Goal: Task Accomplishment & Management: Use online tool/utility

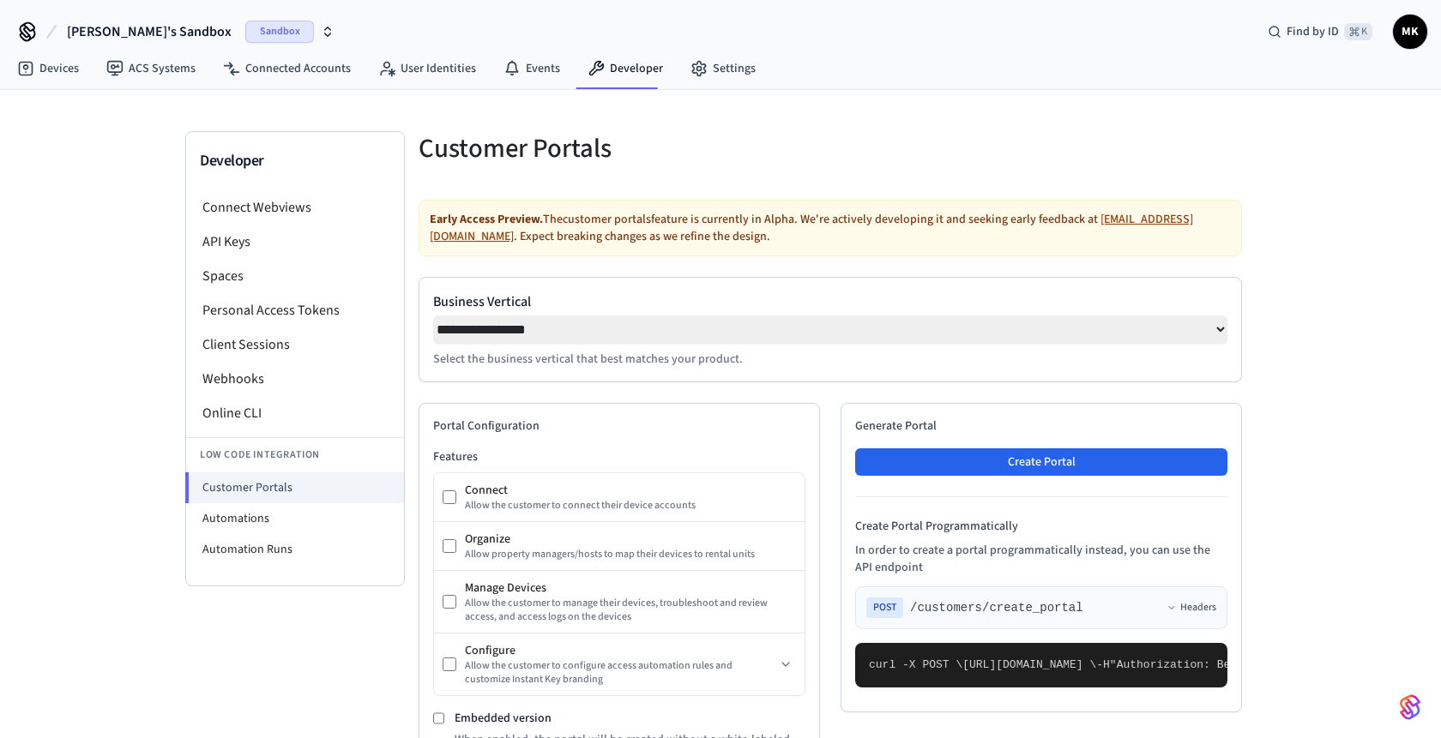
select select "**********"
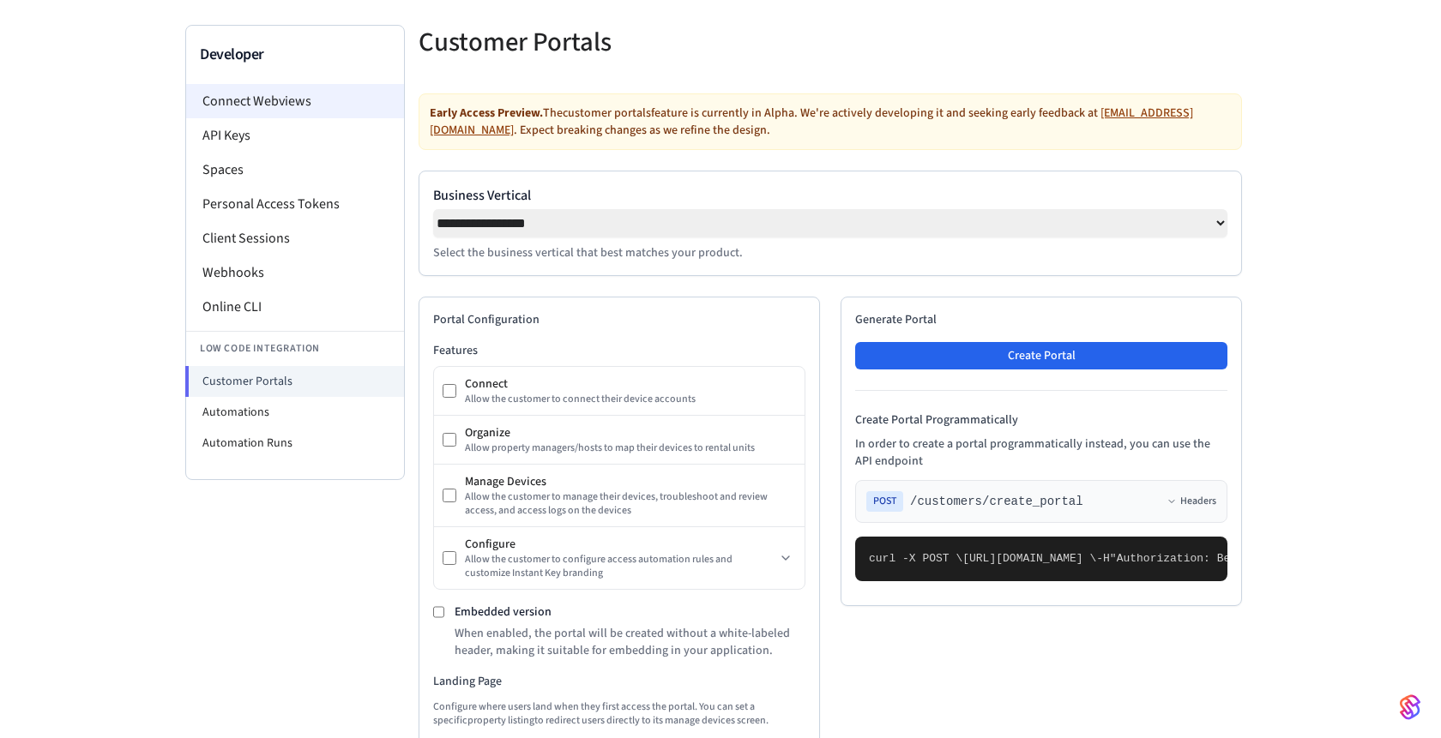
click at [265, 107] on li "Connect Webviews" at bounding box center [295, 101] width 218 height 34
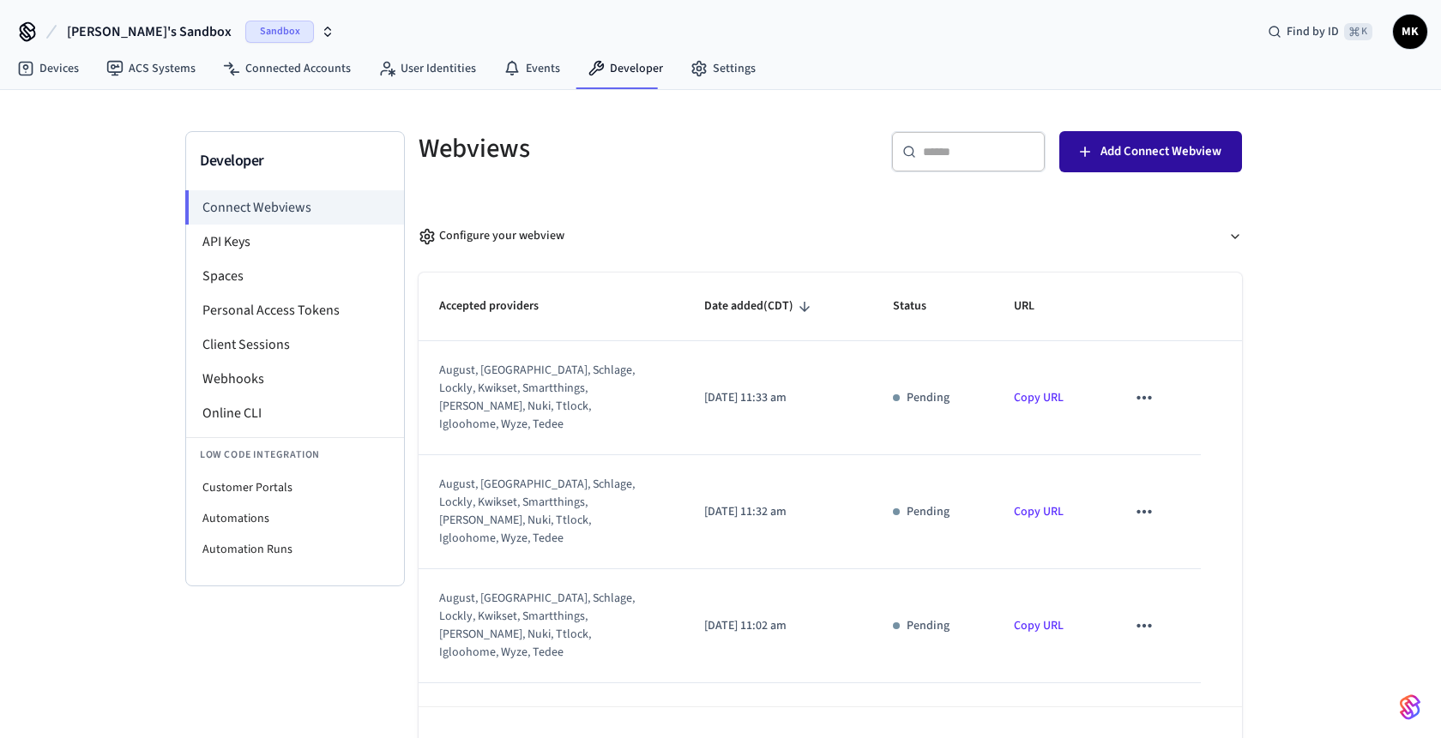
click at [1085, 163] on button "Add Connect Webview" at bounding box center [1150, 151] width 183 height 41
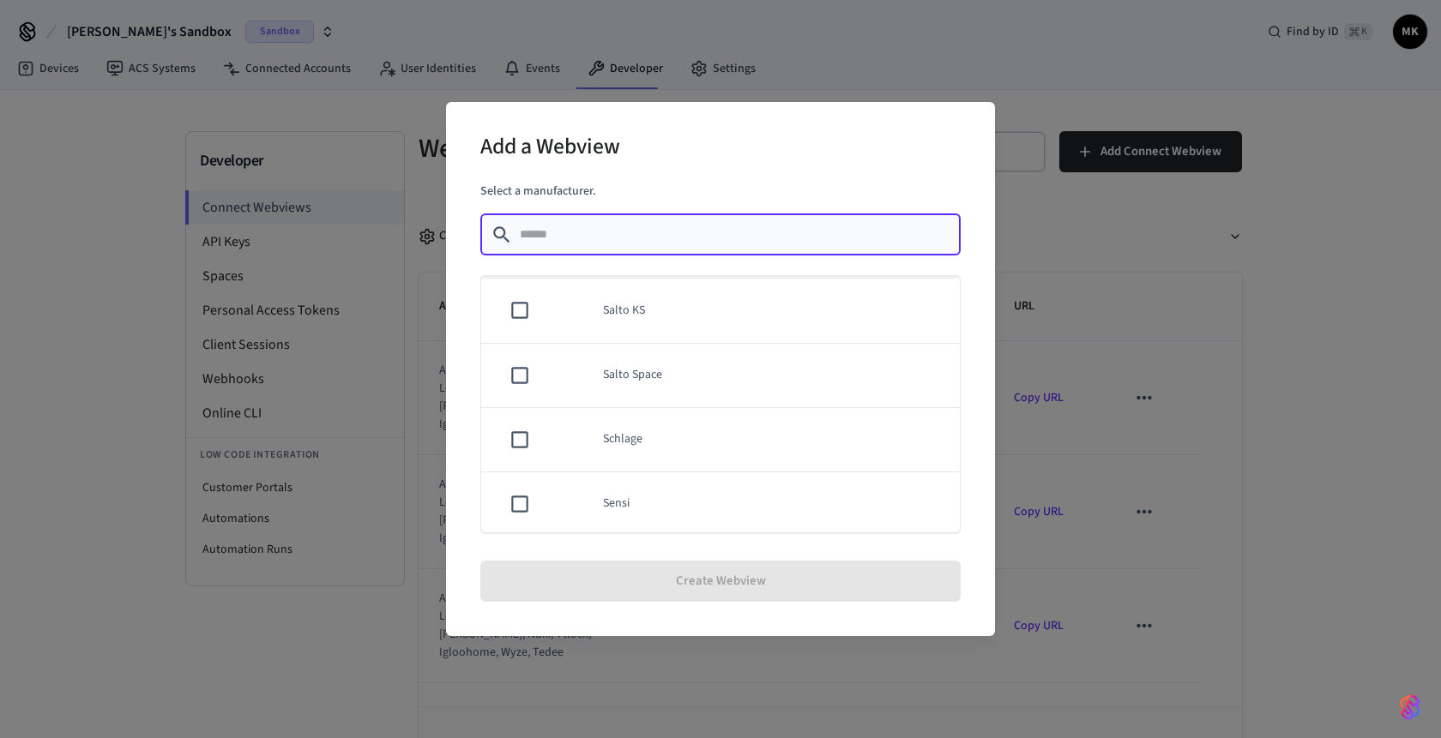
scroll to position [1484, 0]
click at [1133, 204] on div "Add a Webview Select a manufacturer. ​ ​ Akiles Assa Abloy Credential Service A…" at bounding box center [720, 369] width 1441 height 738
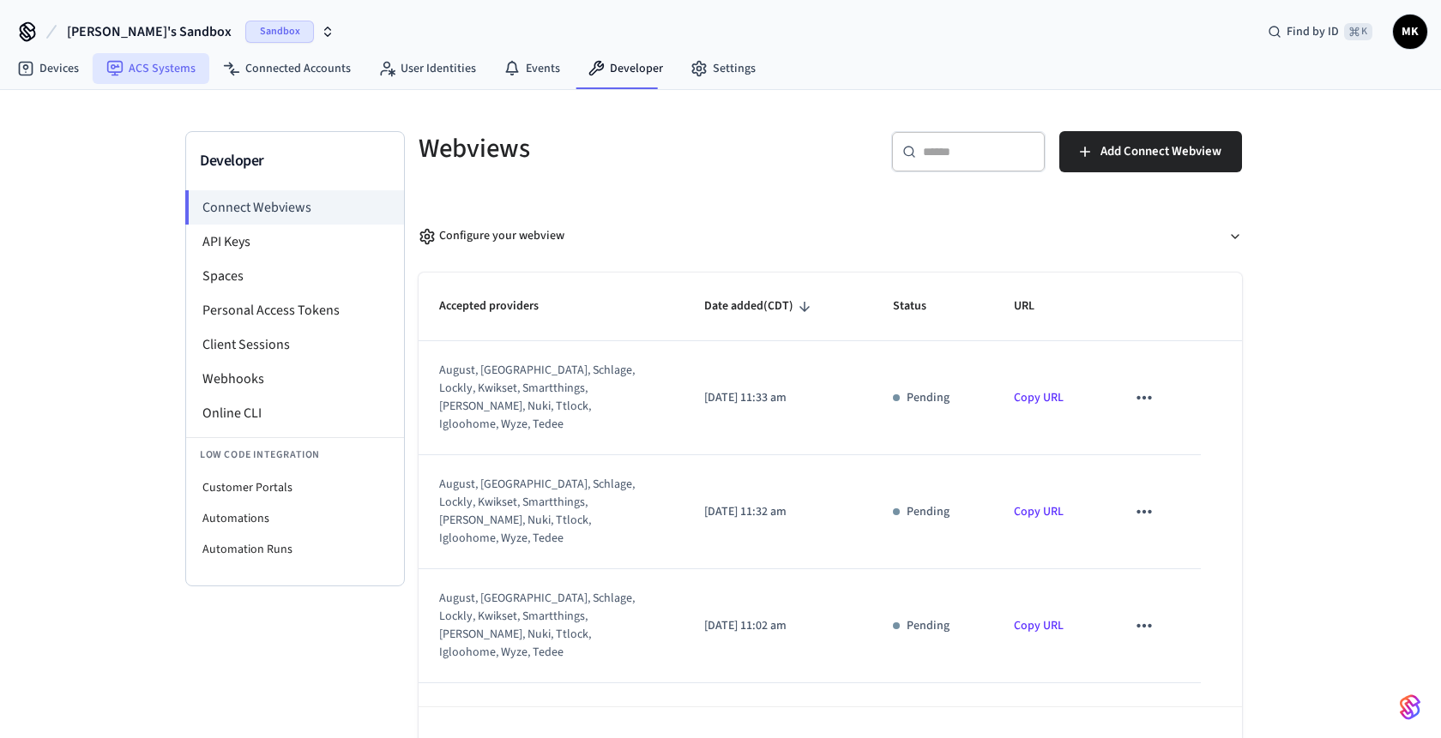
click at [163, 73] on link "ACS Systems" at bounding box center [151, 68] width 117 height 31
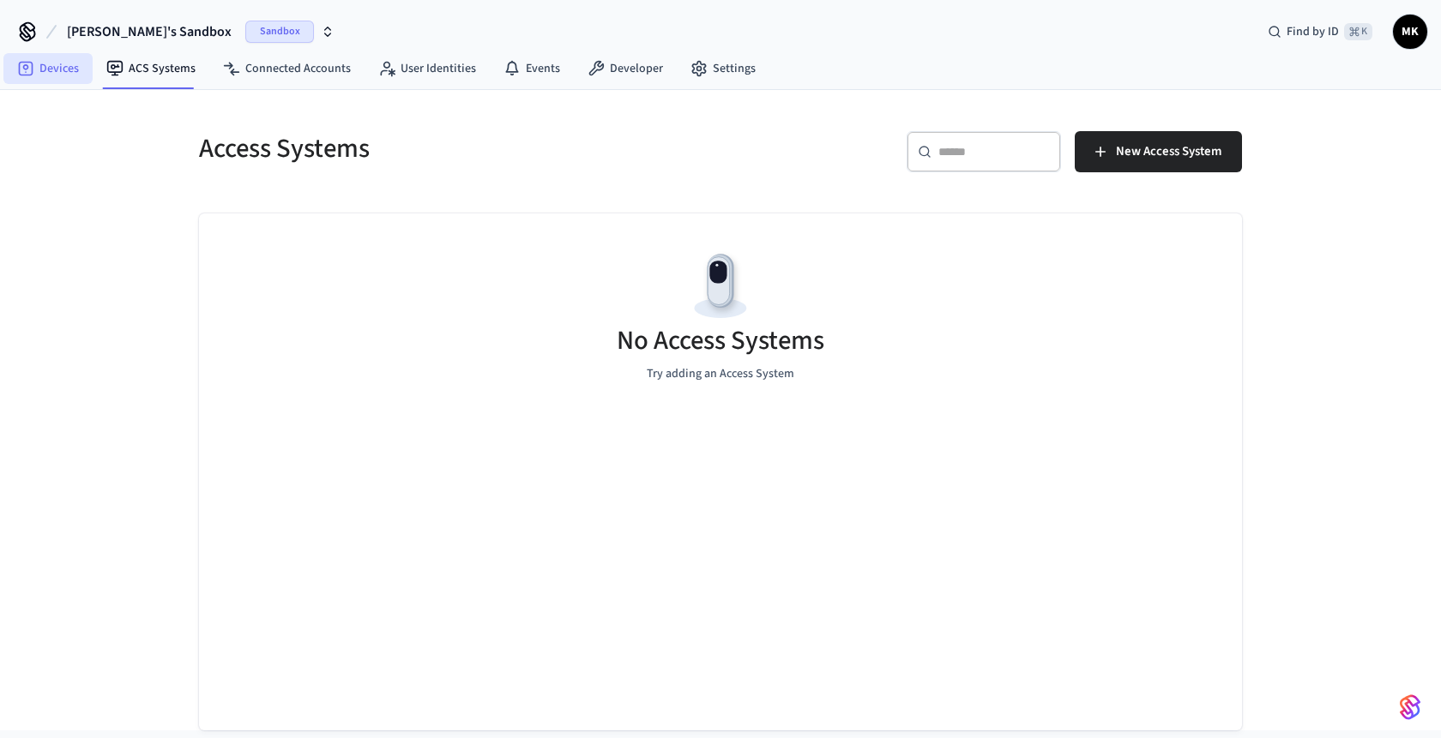
click at [82, 81] on link "Devices" at bounding box center [47, 68] width 89 height 31
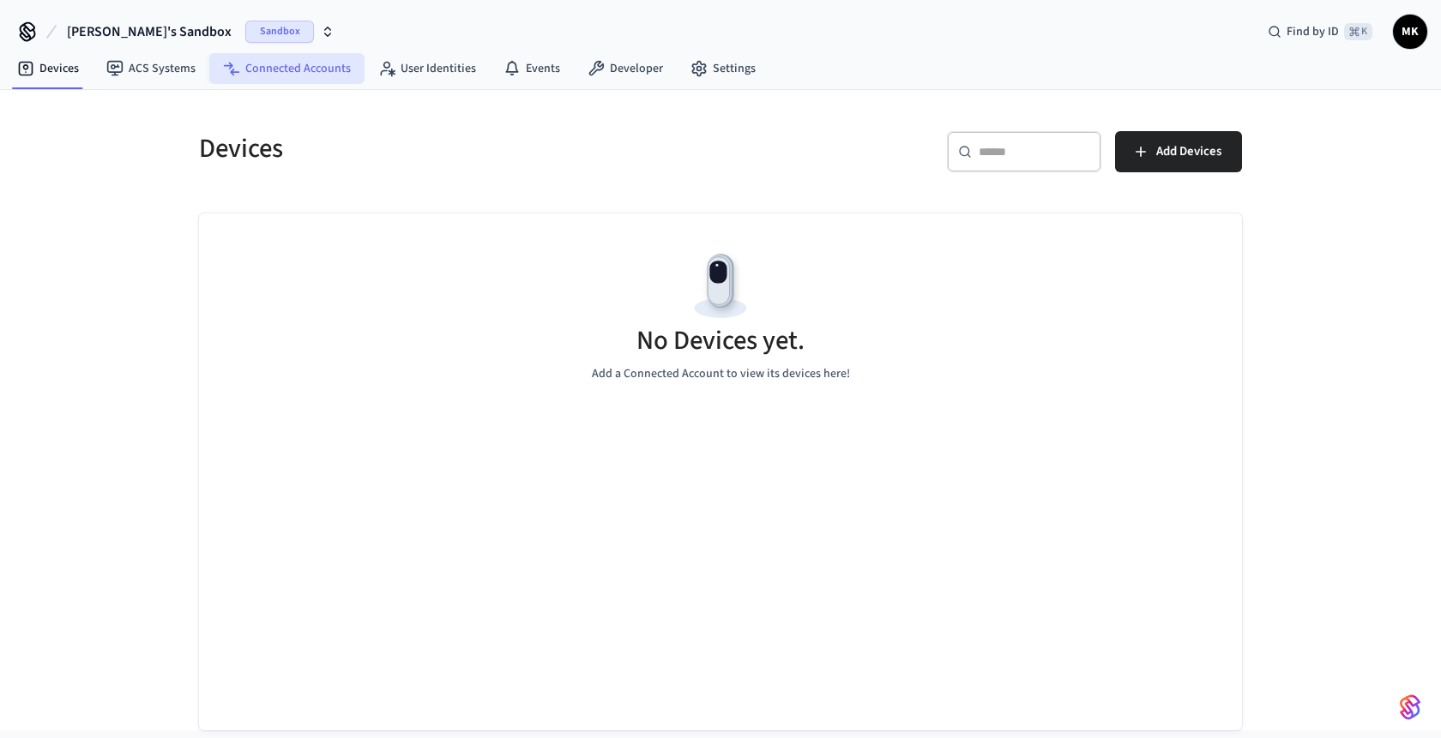
click at [297, 72] on link "Connected Accounts" at bounding box center [286, 68] width 155 height 31
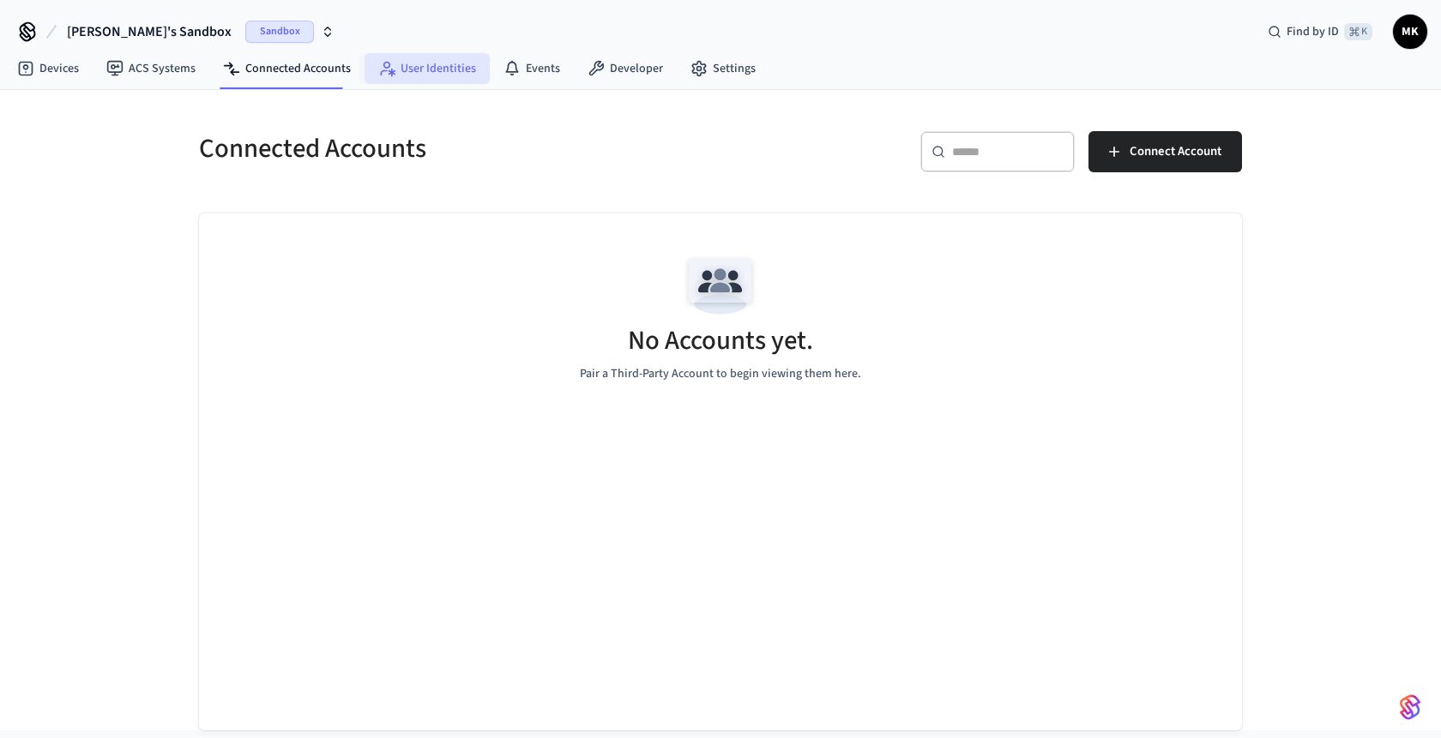
click at [429, 74] on link "User Identities" at bounding box center [427, 68] width 125 height 31
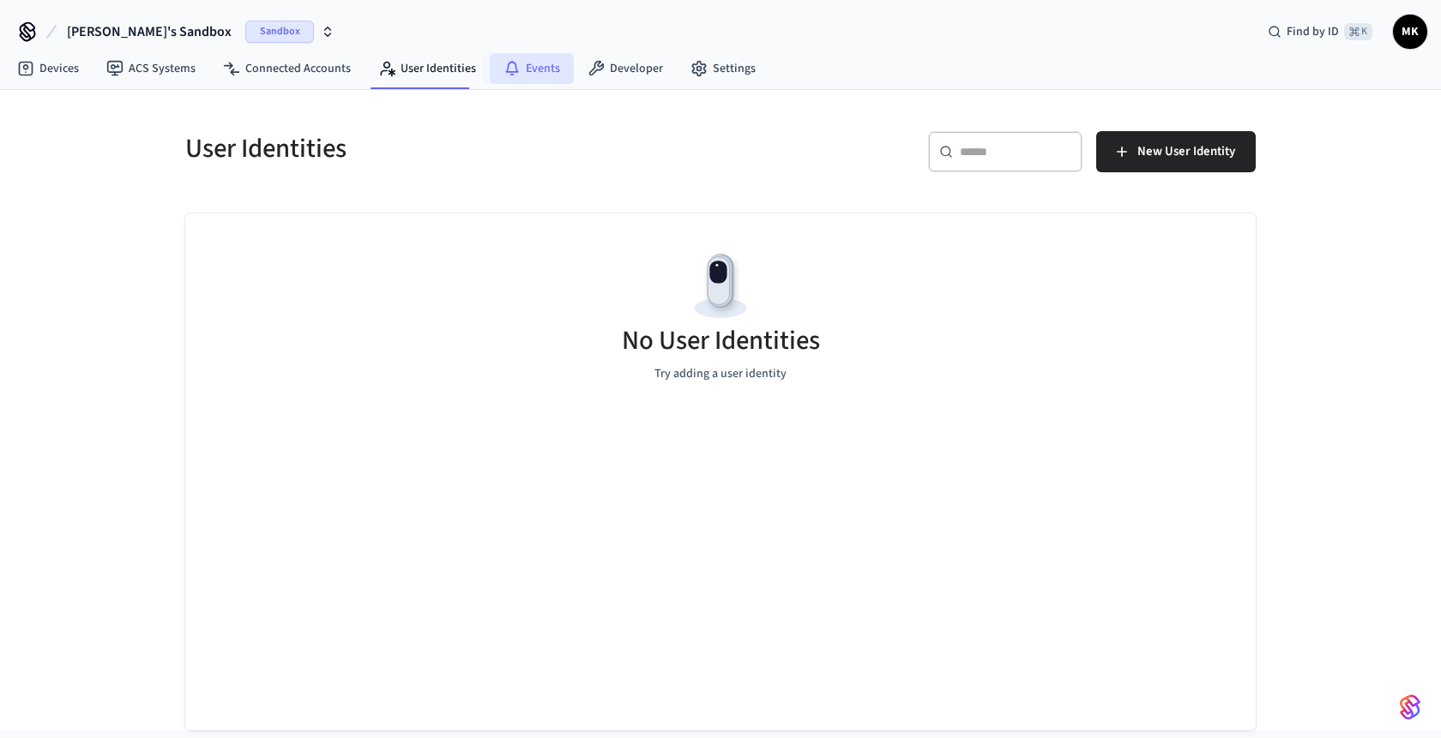
click at [527, 75] on link "Events" at bounding box center [532, 68] width 84 height 31
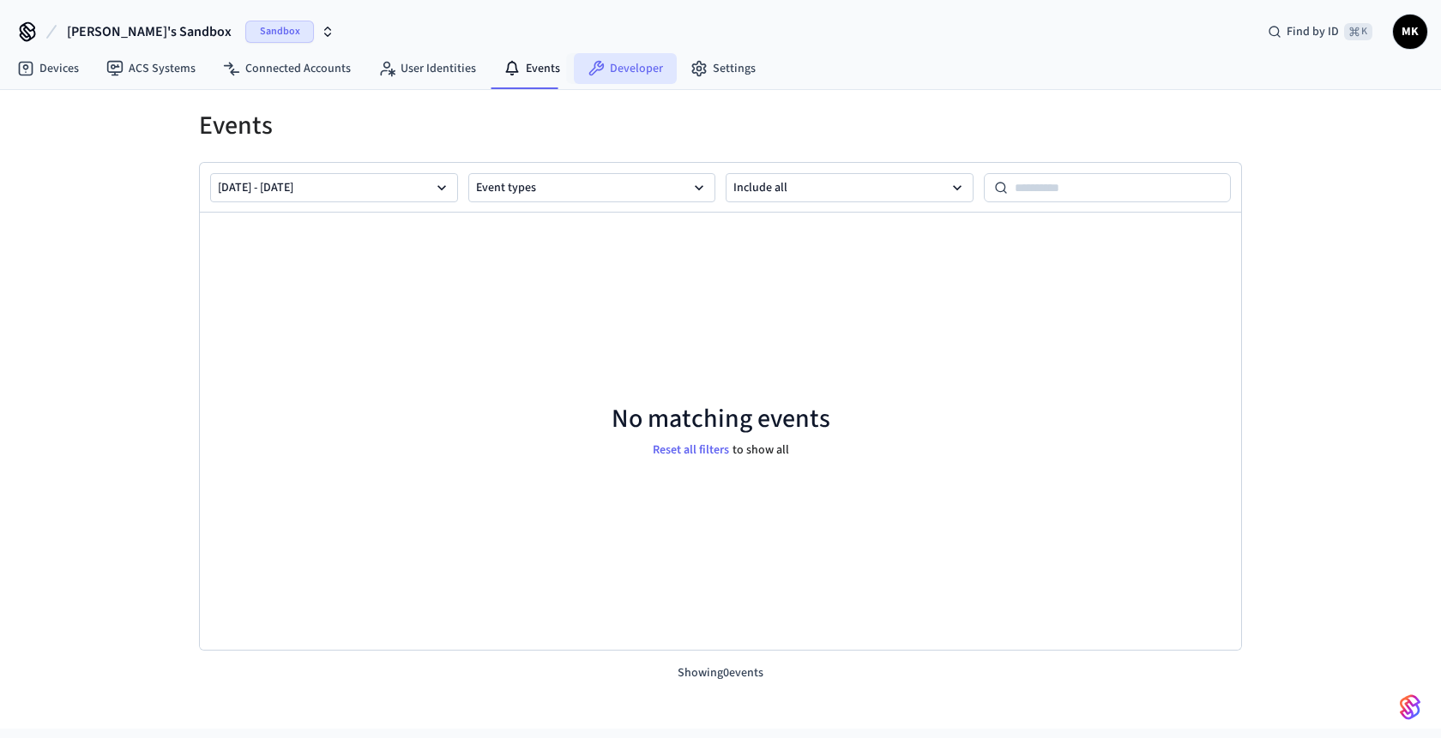
click at [622, 74] on link "Developer" at bounding box center [625, 68] width 103 height 31
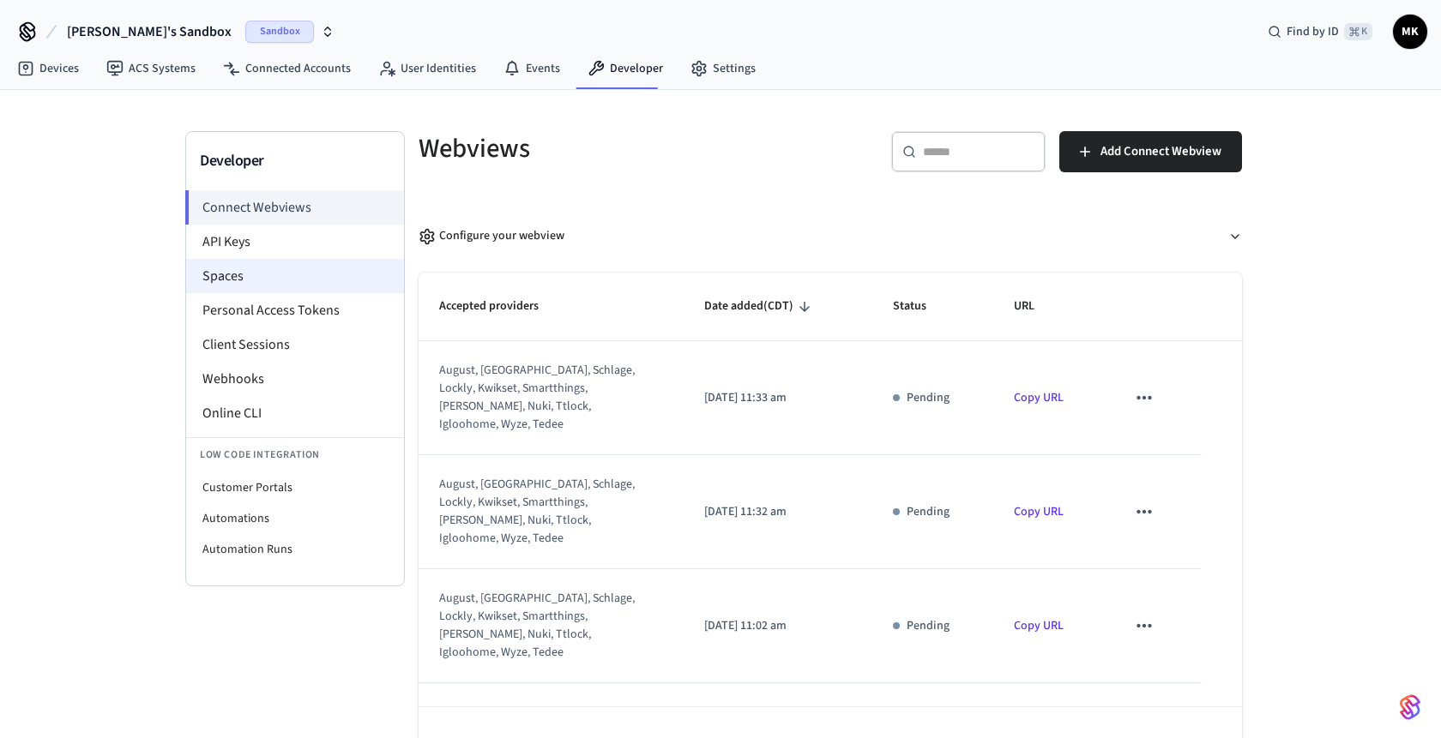
click at [273, 283] on li "Spaces" at bounding box center [295, 276] width 218 height 34
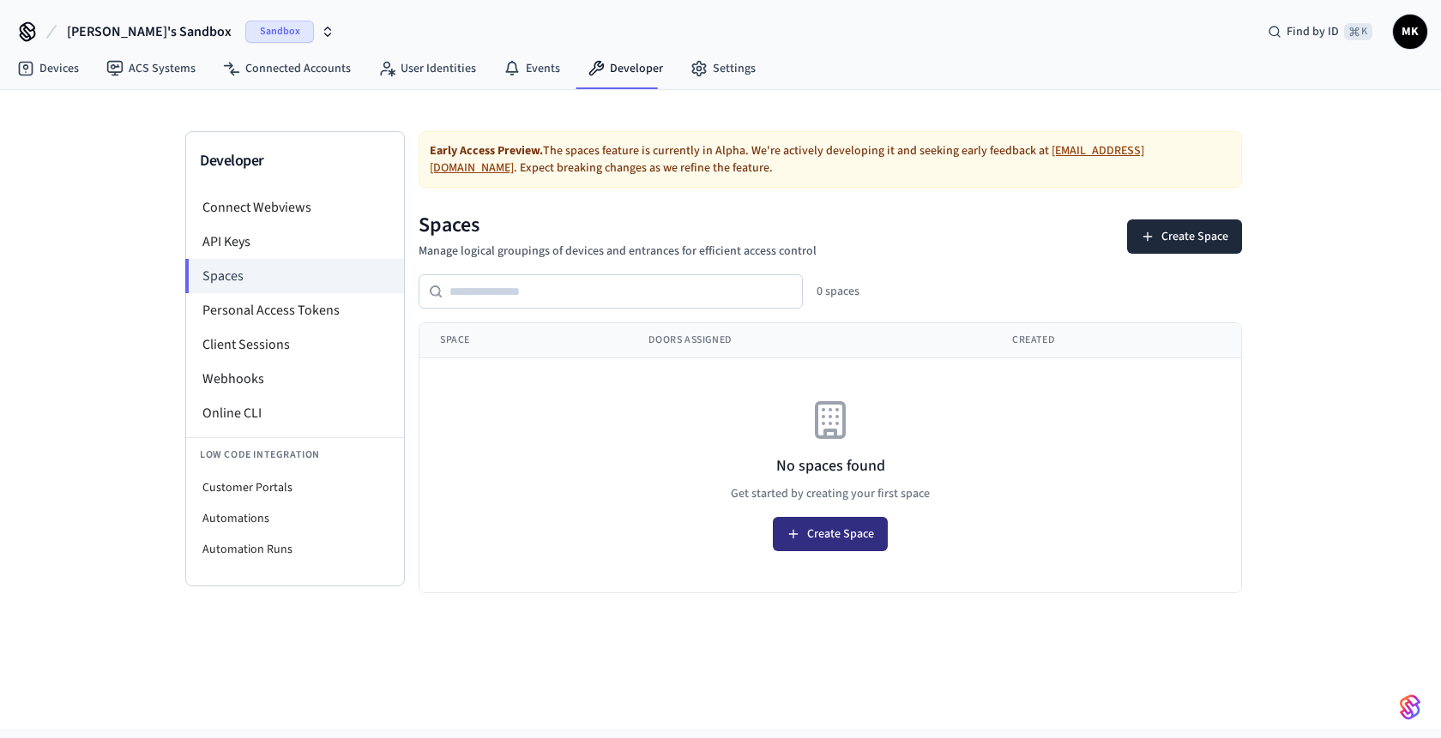
click at [826, 523] on button "Create Space" at bounding box center [830, 534] width 115 height 34
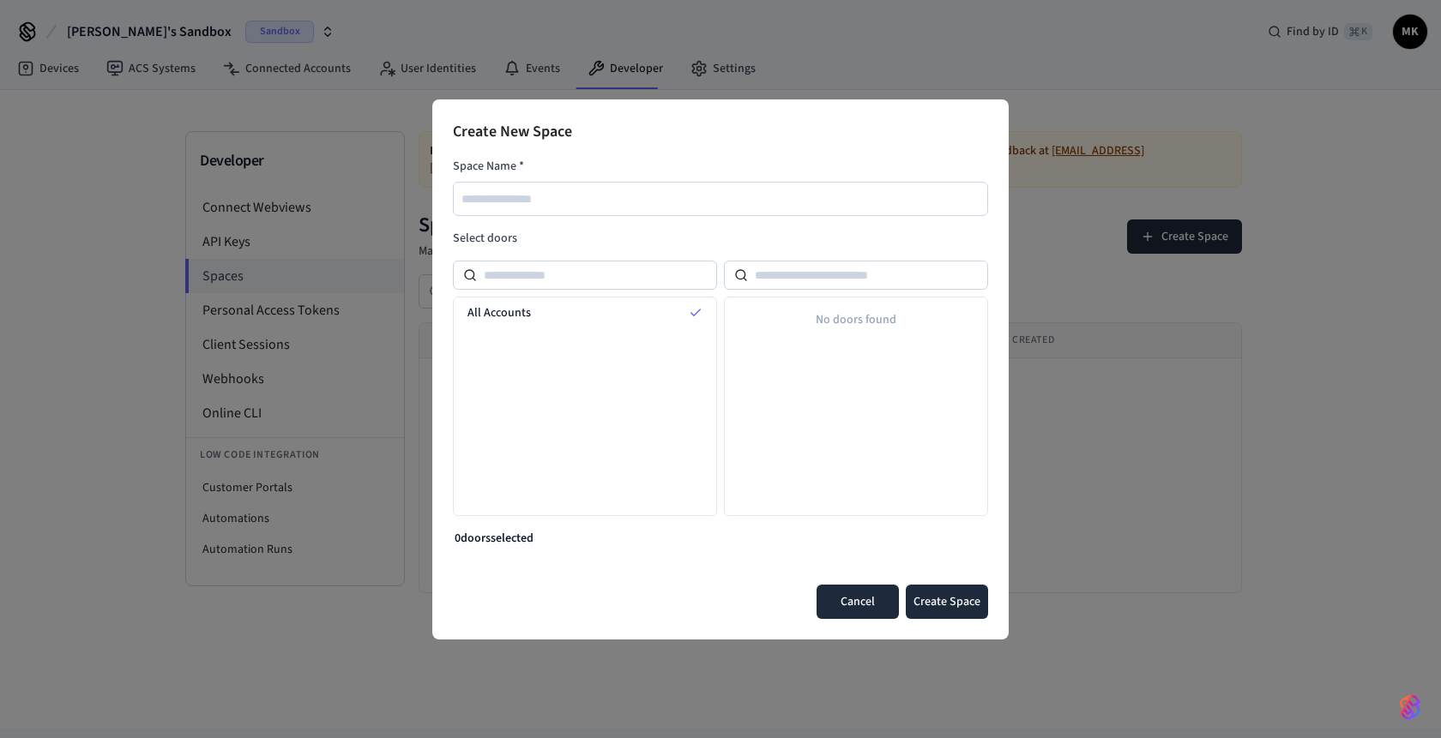
click at [871, 600] on button "Cancel" at bounding box center [858, 602] width 82 height 34
